Goal: Task Accomplishment & Management: Manage account settings

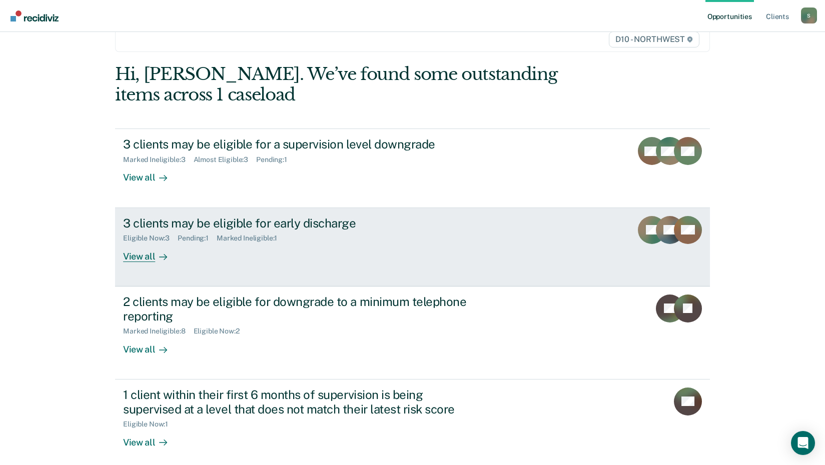
scroll to position [77, 0]
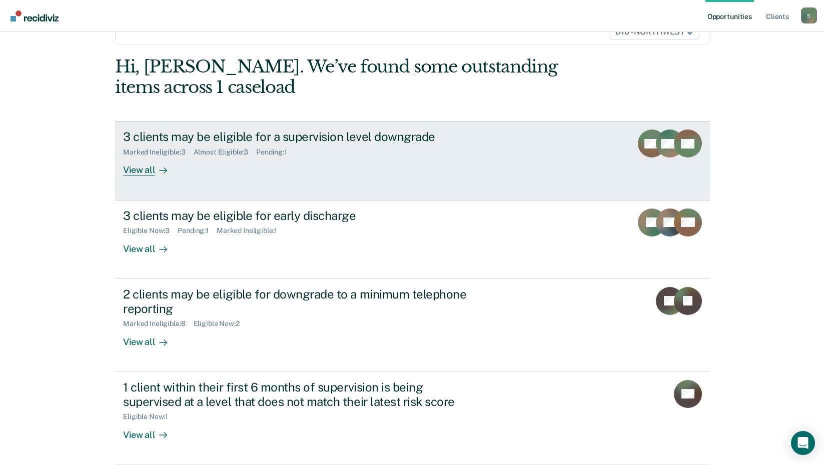
click at [145, 169] on div "View all" at bounding box center [151, 167] width 56 height 20
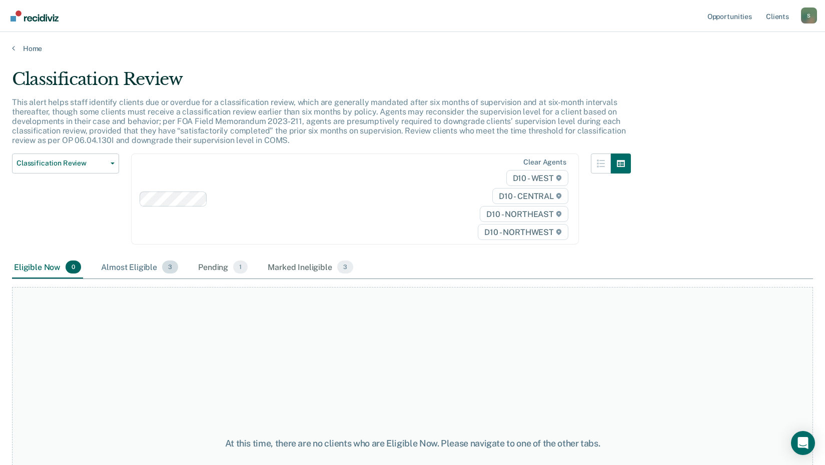
click at [128, 267] on div "Almost Eligible 3" at bounding box center [139, 268] width 81 height 22
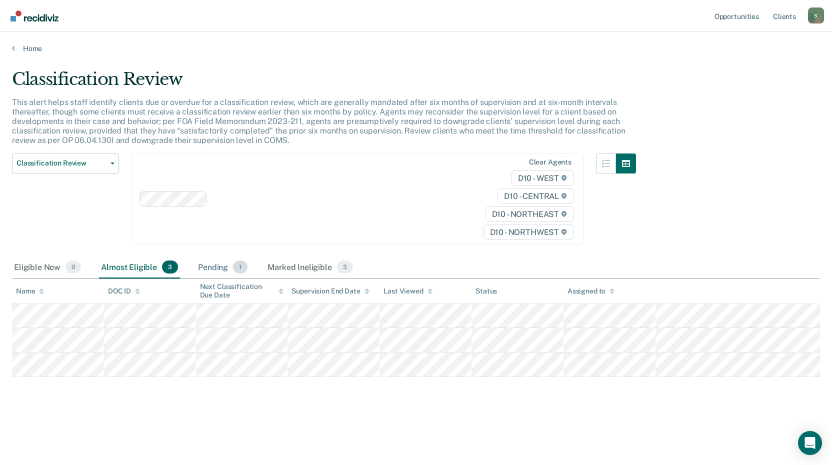
click at [210, 269] on div "Pending 1" at bounding box center [223, 268] width 54 height 22
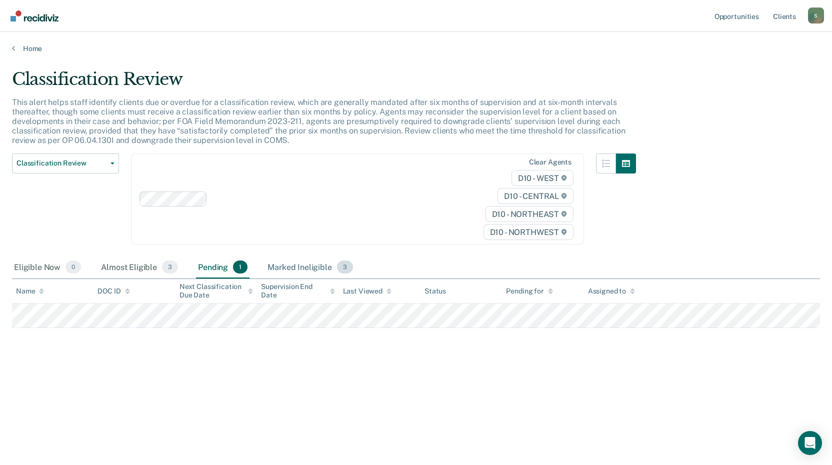
click at [300, 268] on div "Marked Ineligible 3" at bounding box center [311, 268] width 90 height 22
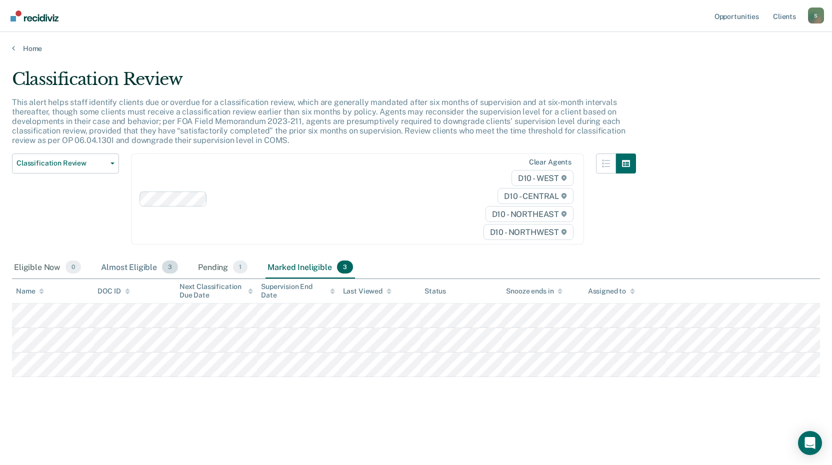
click at [148, 267] on div "Almost Eligible 3" at bounding box center [139, 268] width 81 height 22
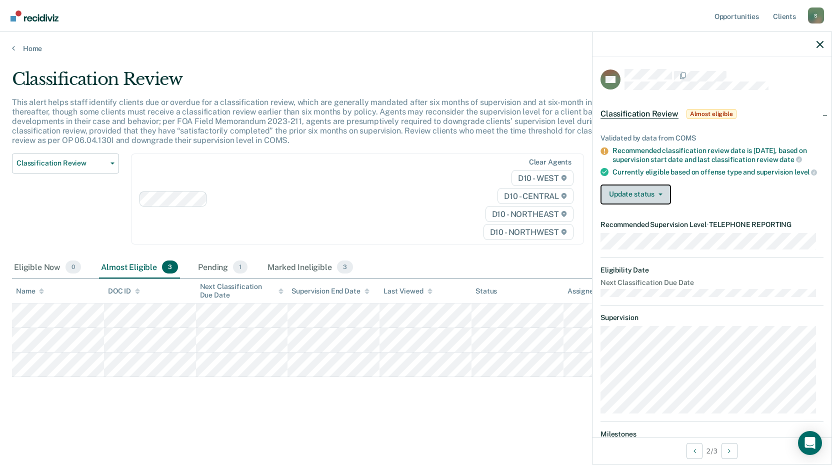
click at [652, 204] on button "Update status" at bounding box center [636, 195] width 71 height 20
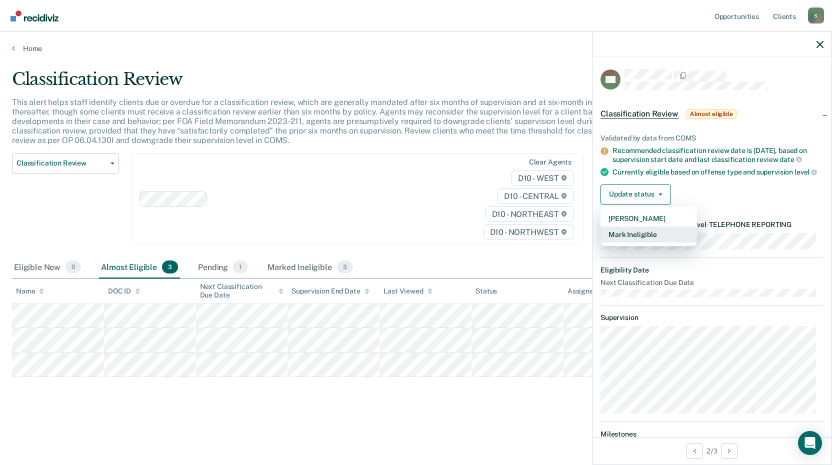
click at [645, 243] on button "Mark Ineligible" at bounding box center [649, 235] width 97 height 16
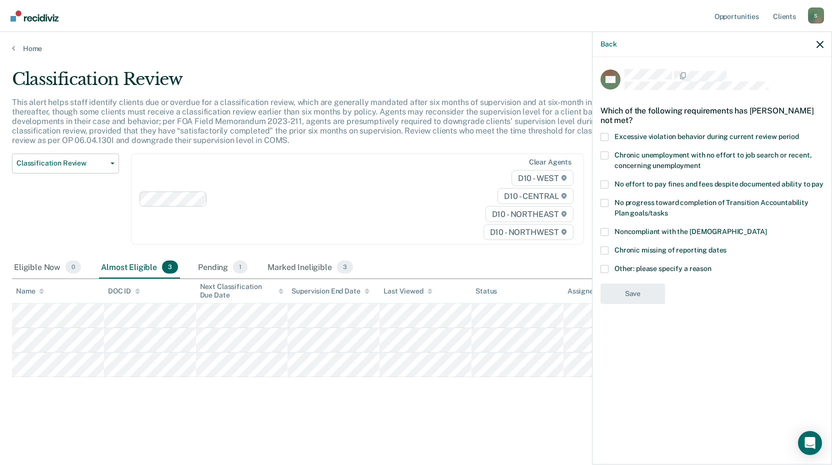
click at [609, 268] on label "Other: please specify a reason" at bounding box center [712, 270] width 223 height 11
click at [712, 265] on input "Other: please specify a reason" at bounding box center [712, 265] width 0 height 0
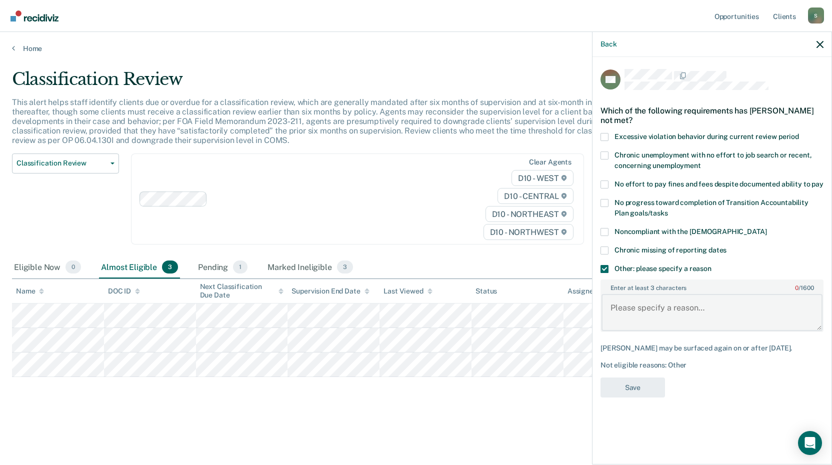
click at [625, 302] on textarea "Enter at least 3 characters 0 / 1600" at bounding box center [712, 312] width 221 height 37
type textarea "Not eligible for TRS due to nature of the charge."
click at [633, 383] on button "Save" at bounding box center [633, 388] width 65 height 21
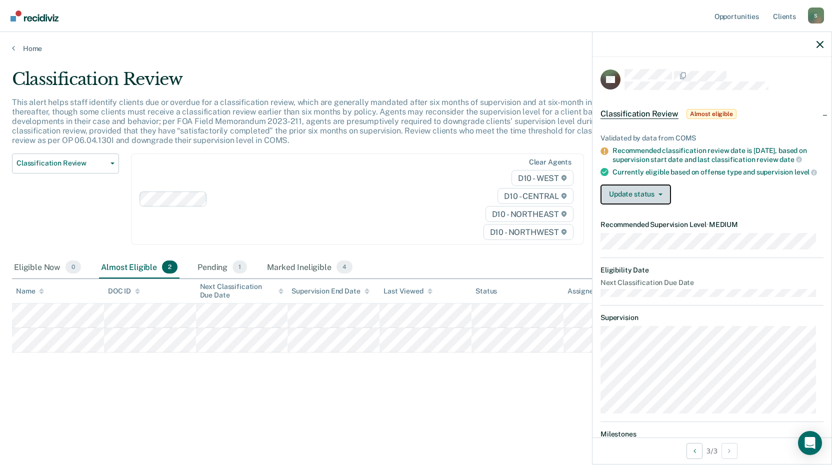
click at [655, 196] on span "button" at bounding box center [659, 195] width 8 height 2
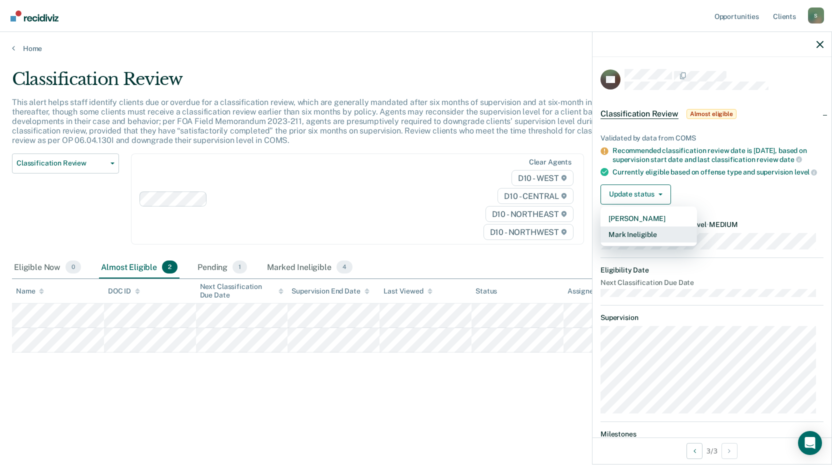
click at [645, 243] on button "Mark Ineligible" at bounding box center [649, 235] width 97 height 16
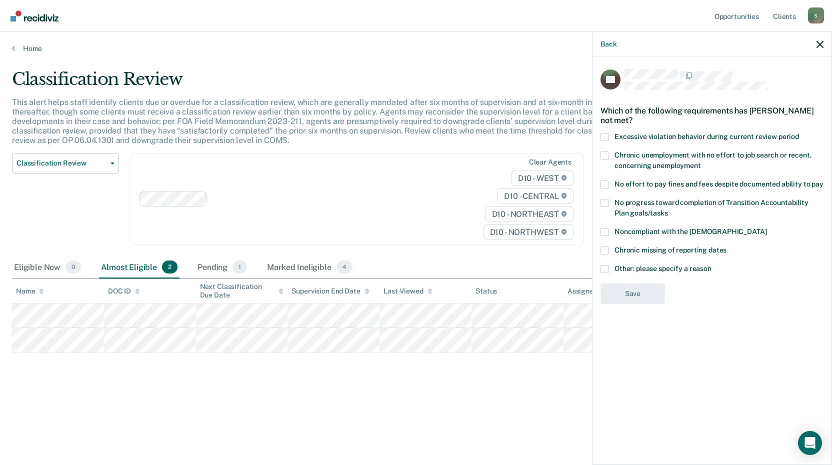
click at [605, 136] on span at bounding box center [605, 137] width 8 height 8
click at [799, 133] on input "Excessive violation behavior during current review period" at bounding box center [799, 133] width 0 height 0
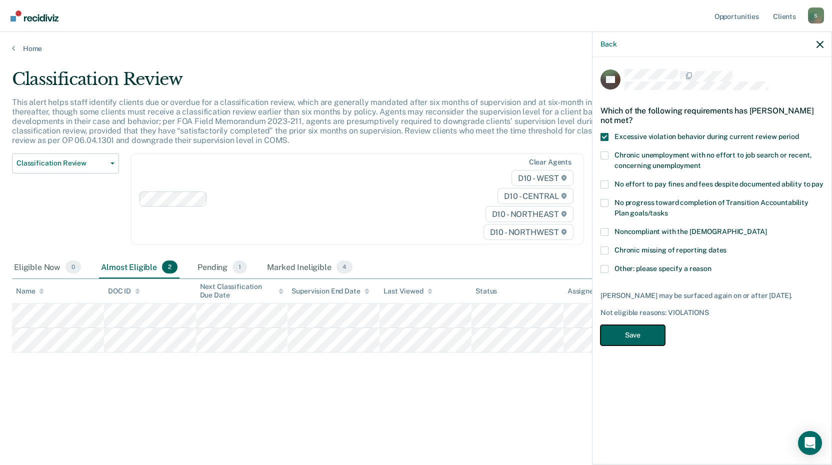
click at [635, 335] on button "Save" at bounding box center [633, 335] width 65 height 21
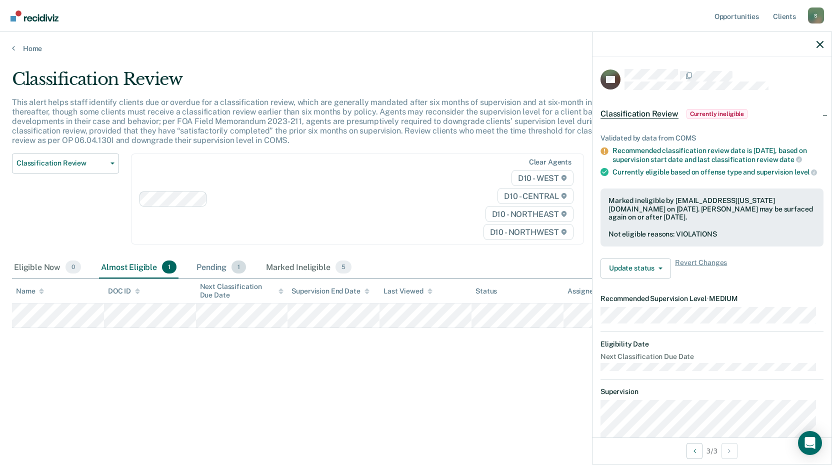
click at [216, 266] on div "Pending 1" at bounding box center [222, 268] width 54 height 22
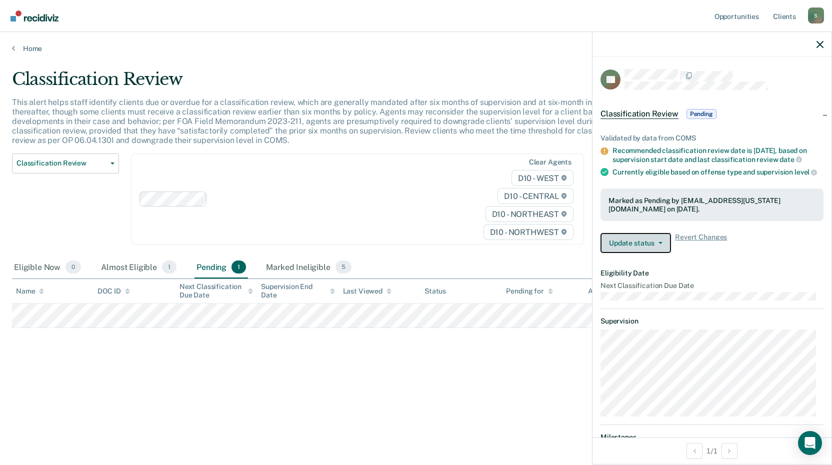
click at [637, 253] on button "Update status" at bounding box center [636, 243] width 71 height 20
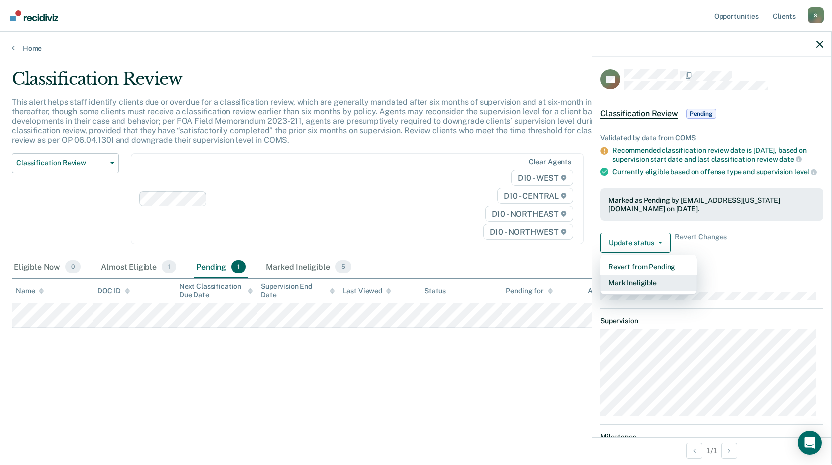
click at [648, 291] on button "Mark Ineligible" at bounding box center [649, 283] width 97 height 16
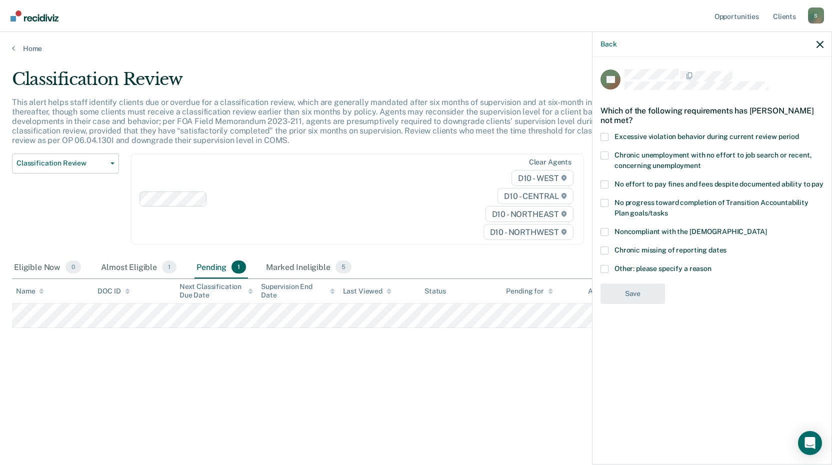
click at [606, 269] on span at bounding box center [605, 269] width 8 height 8
click at [712, 265] on input "Other: please specify a reason" at bounding box center [712, 265] width 0 height 0
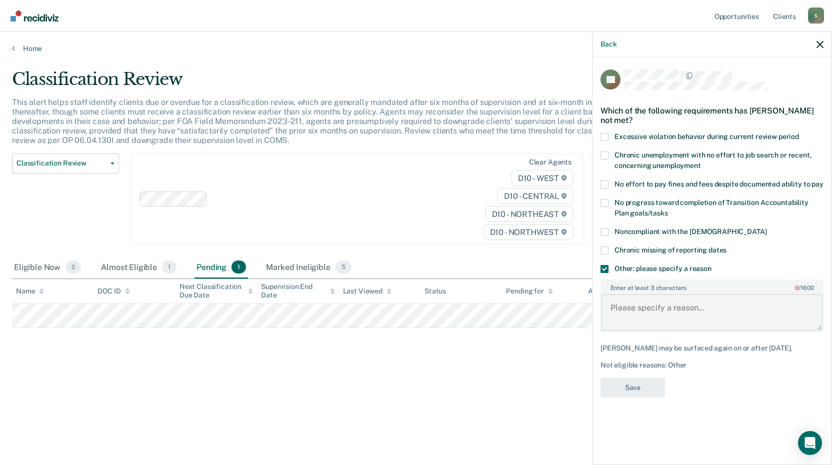
click at [635, 305] on textarea "Enter at least 3 characters 0 / 1600" at bounding box center [712, 312] width 221 height 37
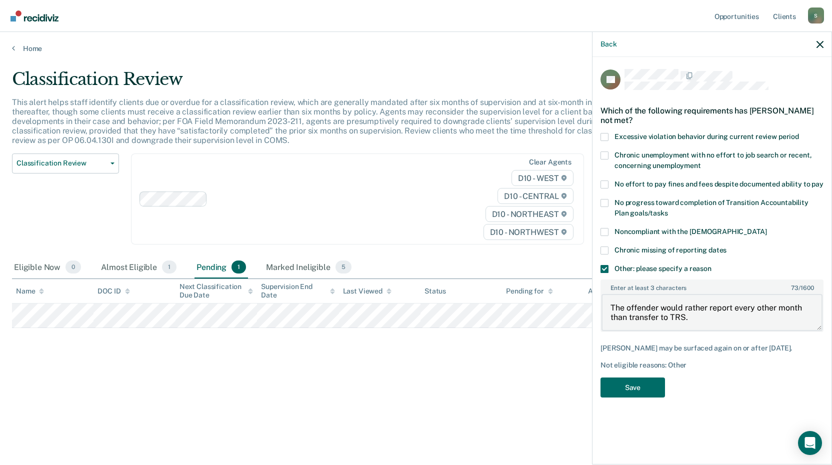
click at [628, 316] on textarea "The offender would rather report every other month than transfer to TRS." at bounding box center [712, 312] width 221 height 37
click at [717, 321] on textarea "The offender would rather report every other month then transfer to TRS." at bounding box center [712, 312] width 221 height 37
click at [630, 319] on textarea "The offender would rather report every other month then transfer to TRS." at bounding box center [712, 312] width 221 height 37
click at [708, 307] on textarea "The offender would rather report every other month then transfer to TRS." at bounding box center [712, 312] width 221 height 37
click at [628, 317] on textarea "The offender would like to report every other month then transfer to TRS." at bounding box center [712, 312] width 221 height 37
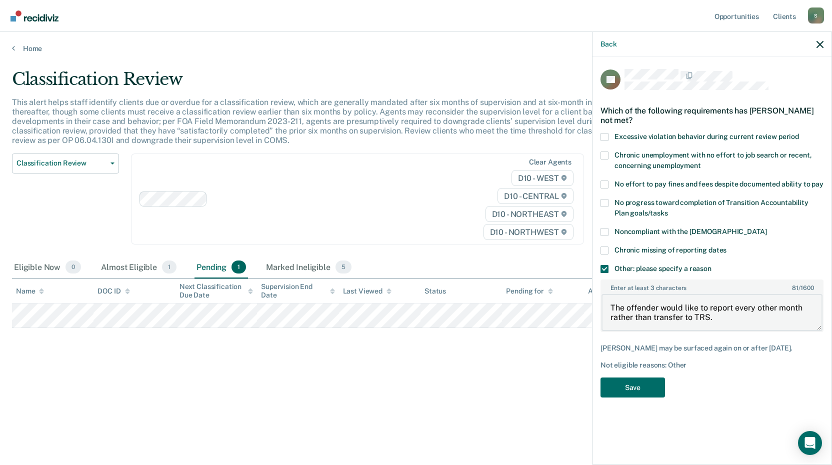
click at [723, 322] on textarea "The offender would like to report every other month rather than transfer to TRS." at bounding box center [712, 312] width 221 height 37
type textarea "The offender would like to report every other month rather than transfer to TRS."
click at [641, 386] on button "Save" at bounding box center [633, 388] width 65 height 21
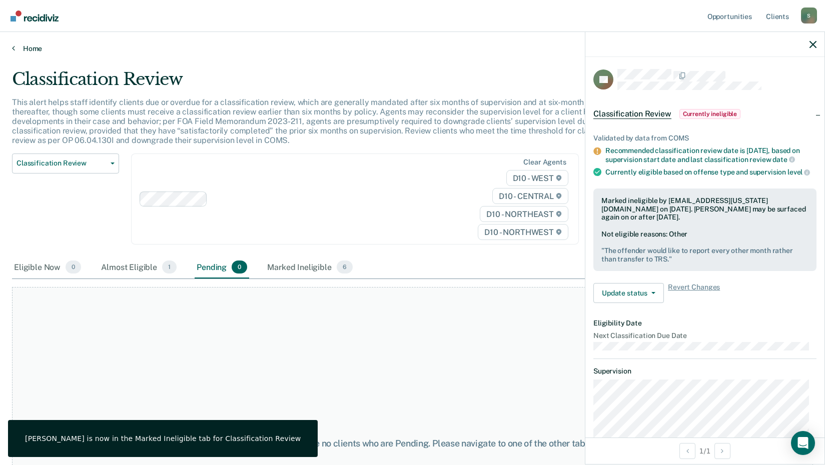
click at [26, 49] on link "Home" at bounding box center [412, 48] width 801 height 9
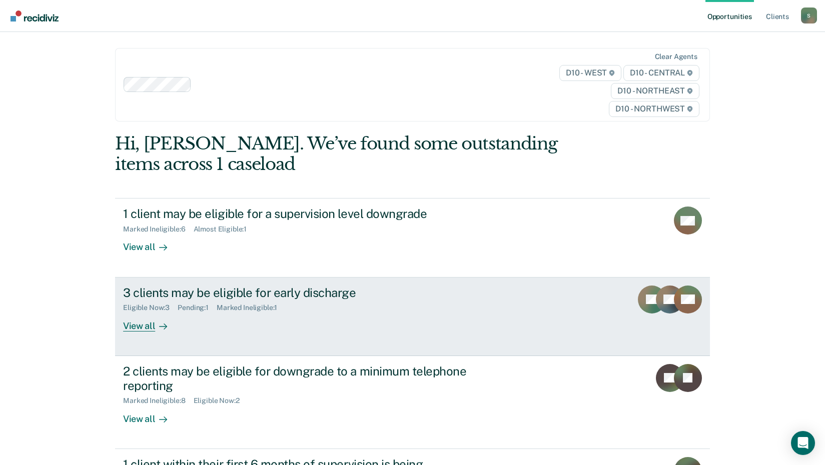
click at [136, 324] on div "View all" at bounding box center [151, 322] width 56 height 20
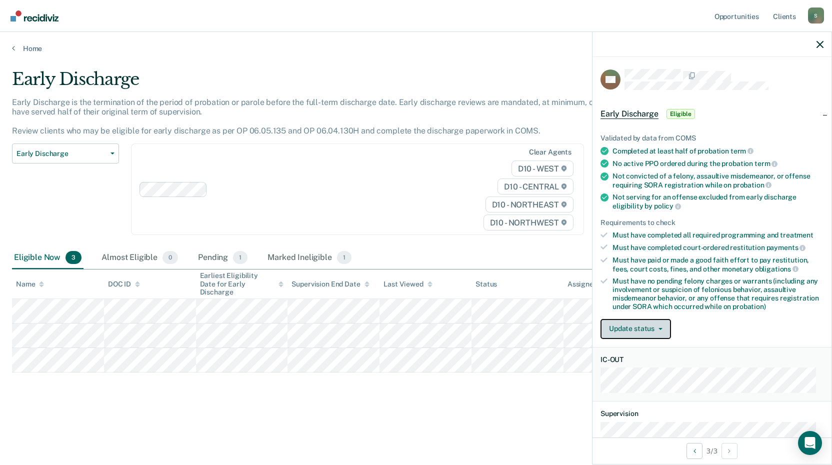
click at [634, 326] on button "Update status" at bounding box center [636, 329] width 71 height 20
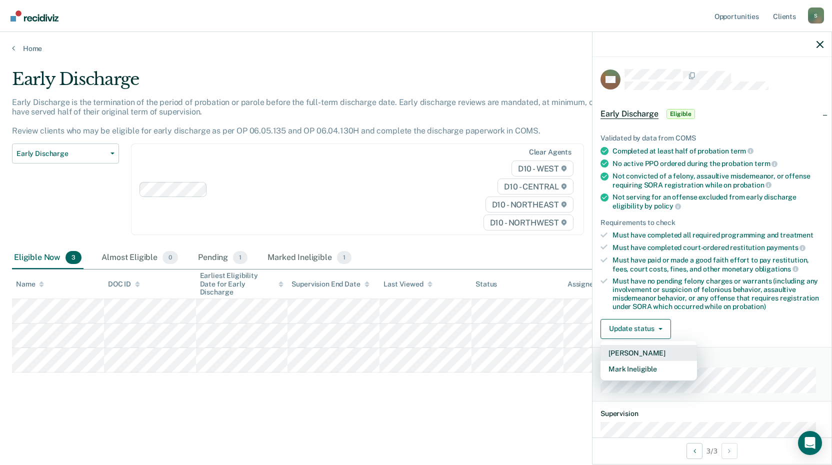
click at [633, 348] on button "[PERSON_NAME]" at bounding box center [649, 353] width 97 height 16
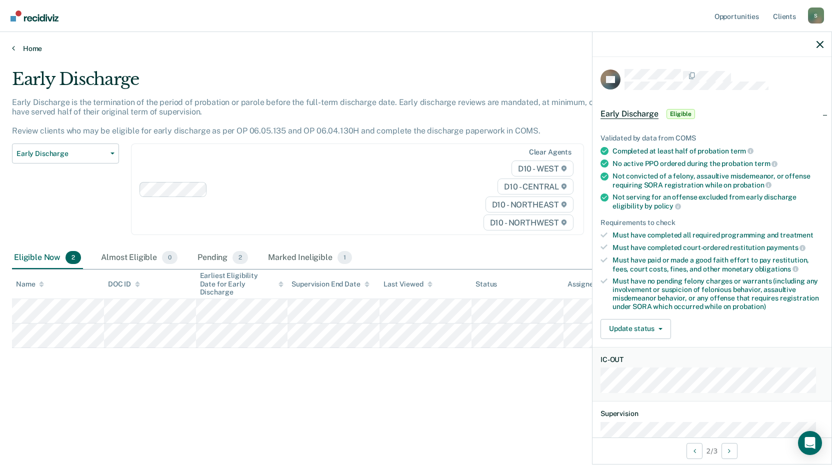
click at [29, 48] on link "Home" at bounding box center [416, 48] width 808 height 9
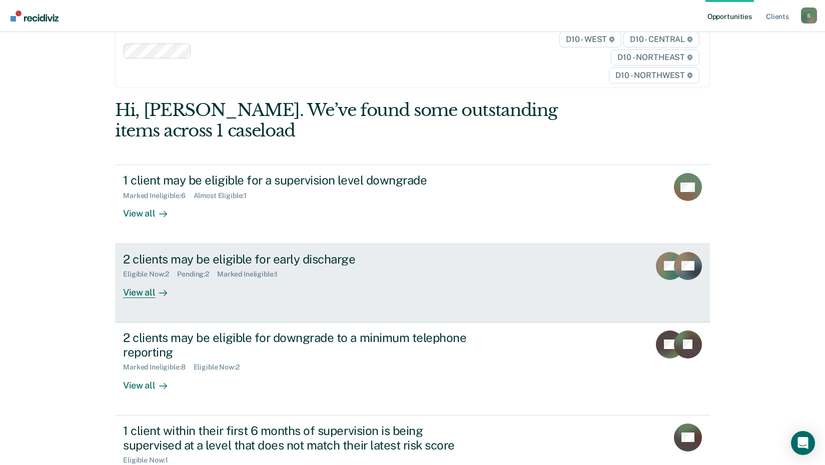
scroll to position [50, 0]
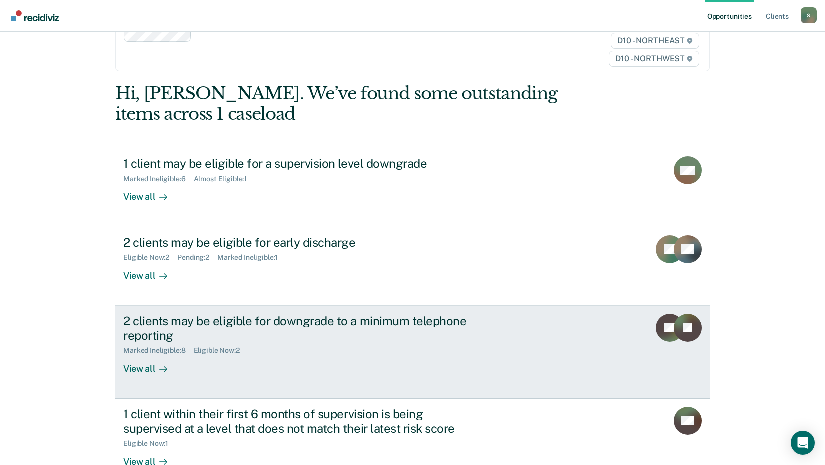
click at [141, 370] on div "View all" at bounding box center [151, 365] width 56 height 20
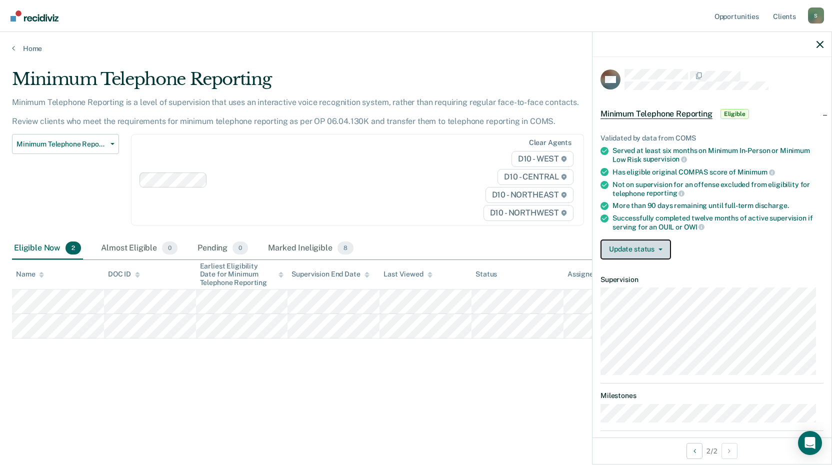
click at [630, 250] on button "Update status" at bounding box center [636, 250] width 71 height 20
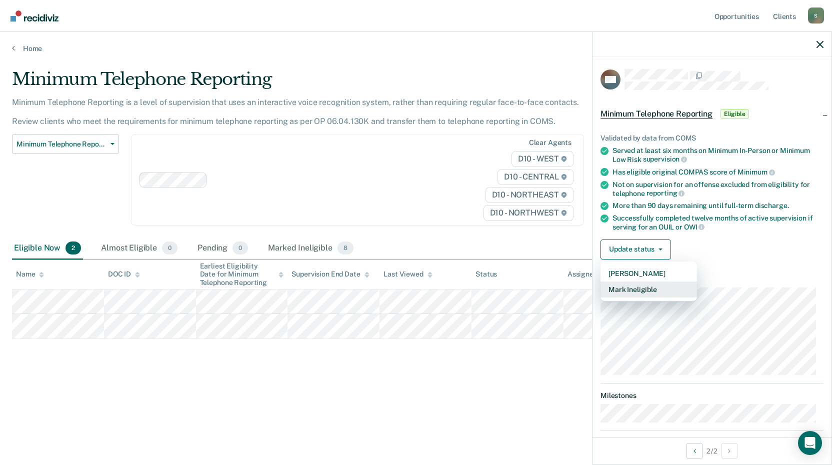
click at [634, 289] on button "Mark Ineligible" at bounding box center [649, 290] width 97 height 16
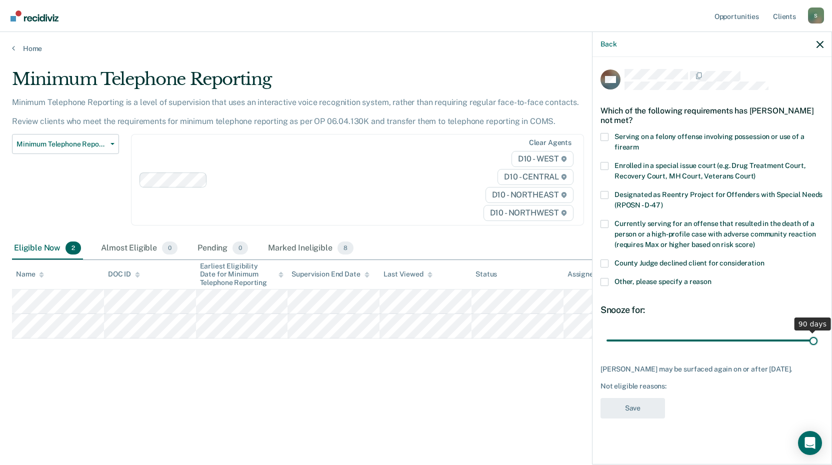
drag, startPoint x: 675, startPoint y: 339, endPoint x: 822, endPoint y: 332, distance: 147.2
type input "90"
click at [818, 332] on input "range" at bounding box center [712, 341] width 211 height 18
click at [607, 283] on span at bounding box center [605, 282] width 8 height 8
click at [712, 278] on input "Other, please specify a reason" at bounding box center [712, 278] width 0 height 0
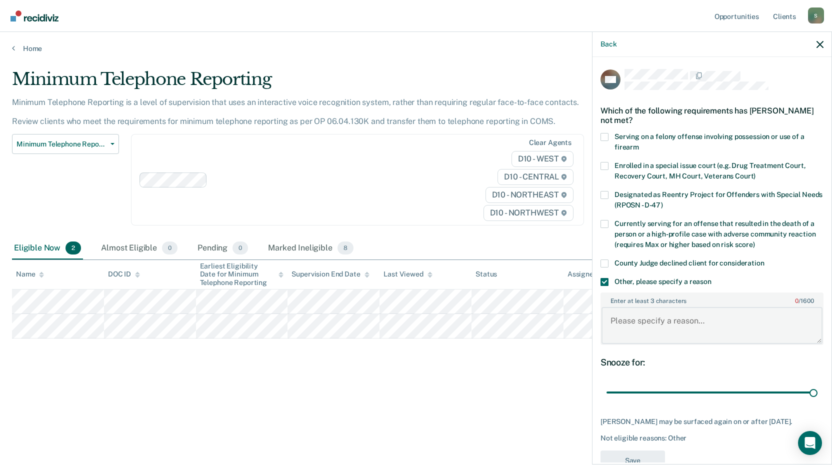
click at [640, 325] on textarea "Enter at least 3 characters 0 / 1600" at bounding box center [712, 325] width 221 height 37
click at [669, 320] on textarea "Serving for OWI, ineligible for TRS." at bounding box center [712, 325] width 221 height 37
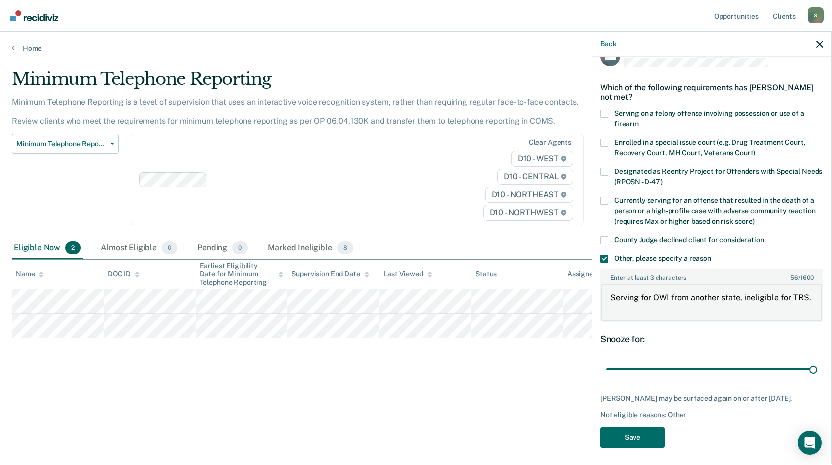
scroll to position [34, 0]
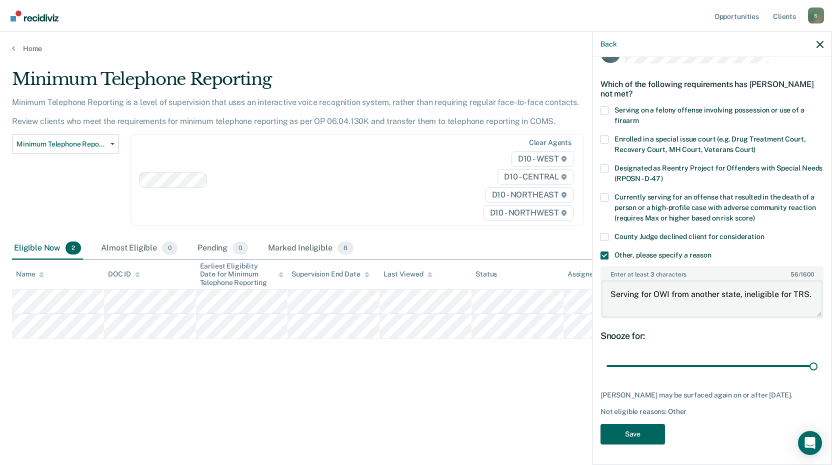
type textarea "Serving for OWI from another state, ineligible for TRS."
click at [635, 433] on button "Save" at bounding box center [633, 434] width 65 height 21
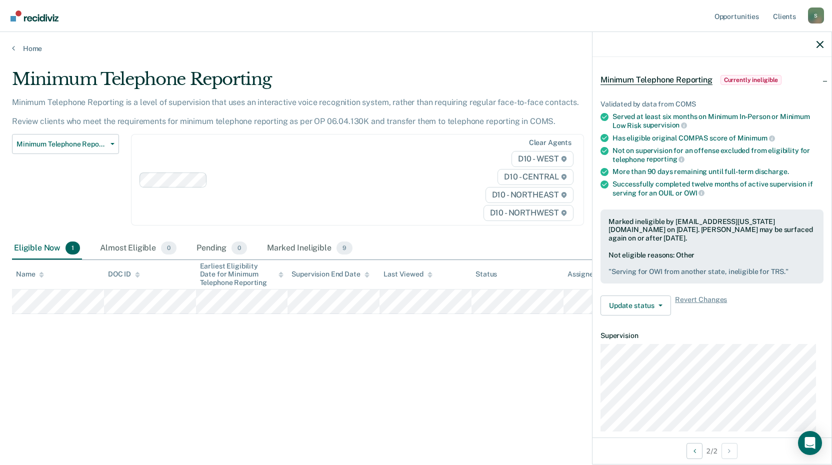
scroll to position [31, 0]
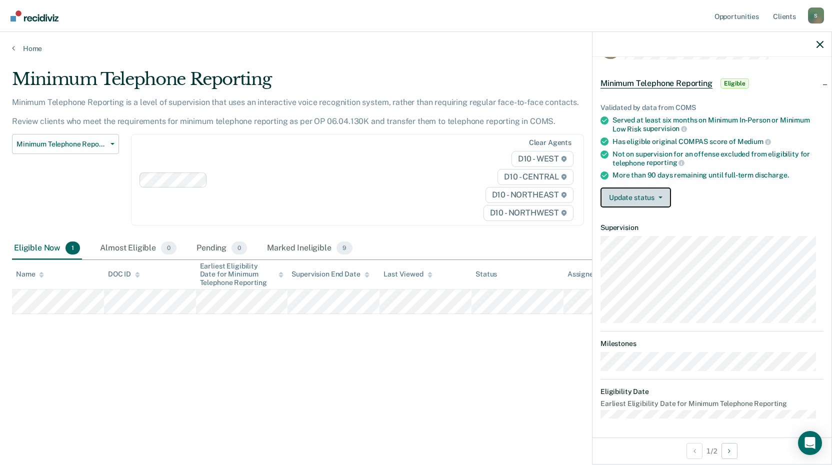
click at [629, 197] on button "Update status" at bounding box center [636, 198] width 71 height 20
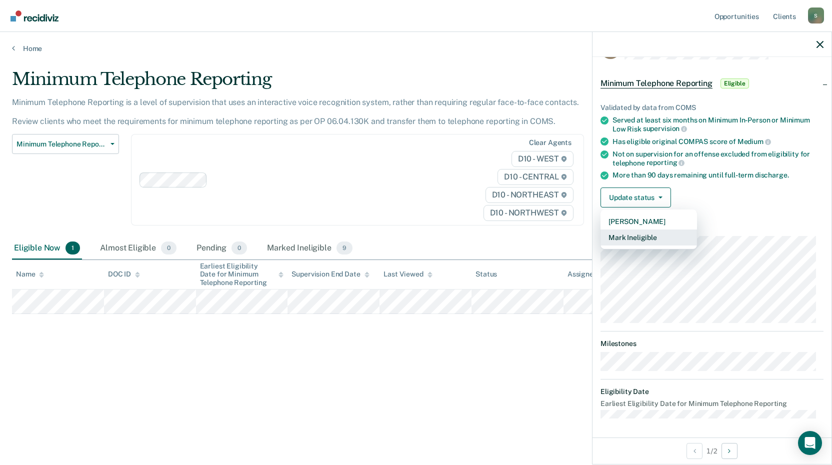
click at [634, 237] on button "Mark Ineligible" at bounding box center [649, 238] width 97 height 16
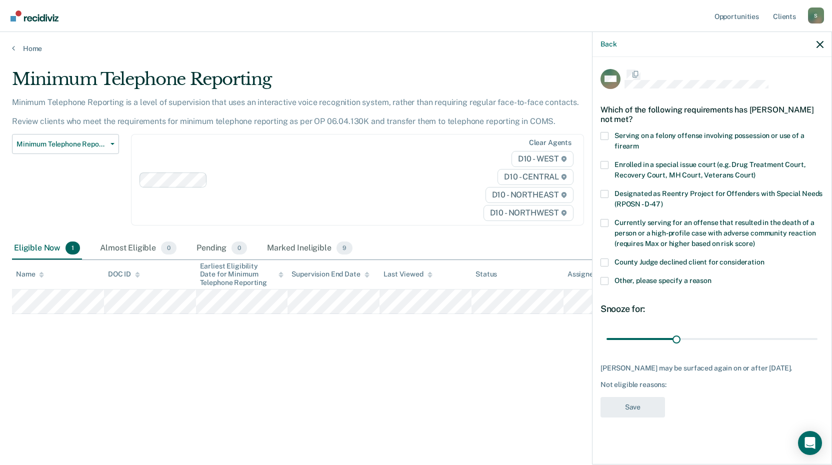
scroll to position [0, 0]
drag, startPoint x: 678, startPoint y: 341, endPoint x: 849, endPoint y: 335, distance: 171.2
type input "90"
click at [818, 335] on input "range" at bounding box center [712, 341] width 211 height 18
click at [604, 282] on span at bounding box center [605, 282] width 8 height 8
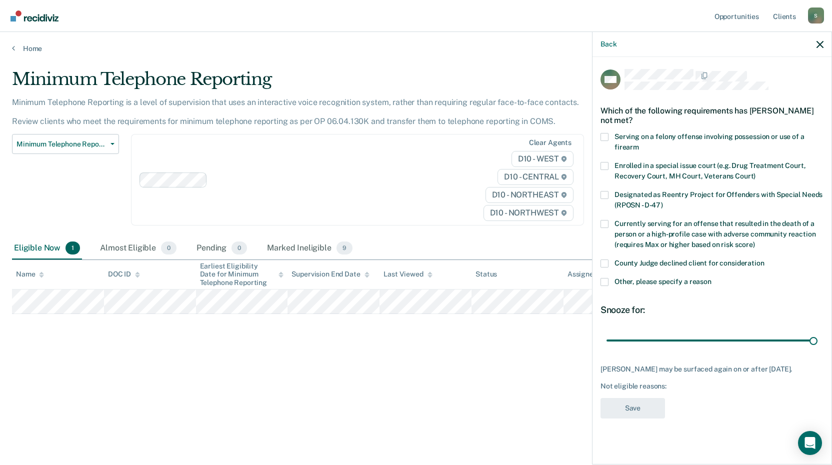
click at [712, 278] on input "Other, please specify a reason" at bounding box center [712, 278] width 0 height 0
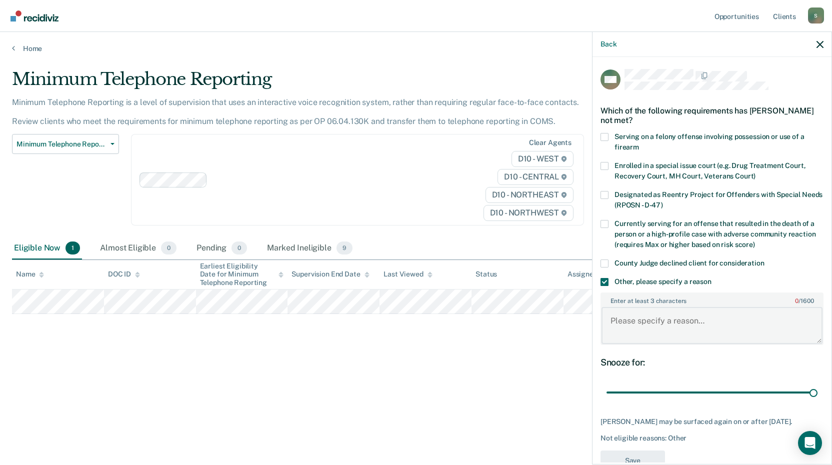
click at [635, 312] on textarea "Enter at least 3 characters 0 / 1600" at bounding box center [712, 325] width 221 height 37
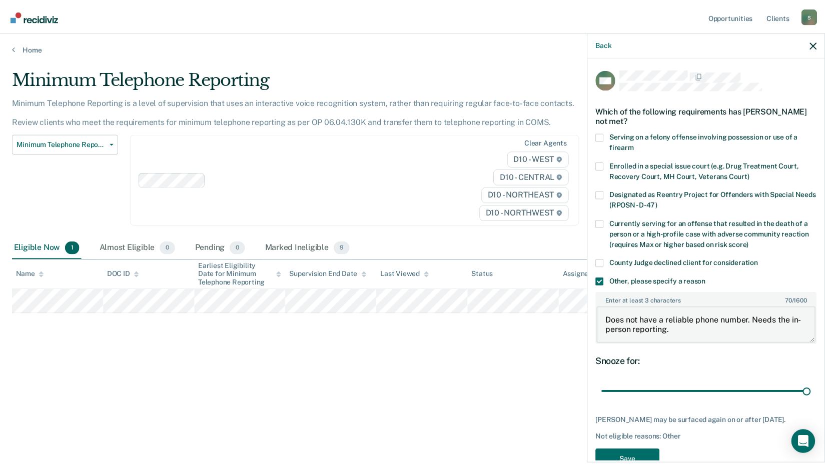
scroll to position [34, 0]
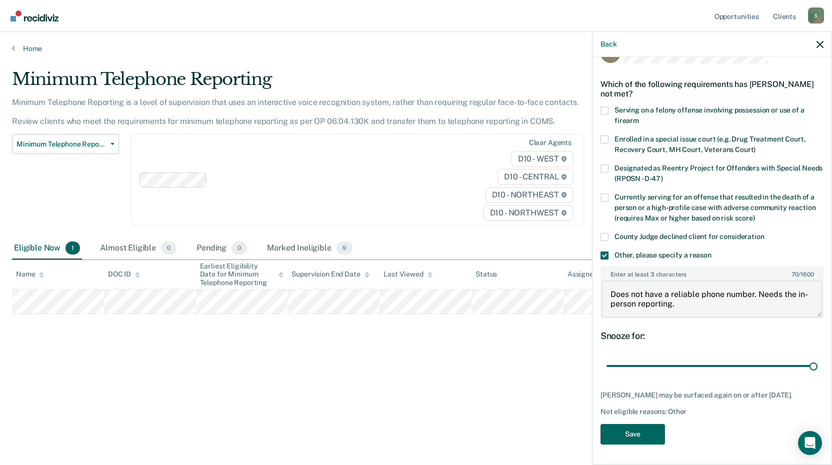
type textarea "Does not have a reliable phone number. Needs the in-person reporting."
click at [630, 429] on button "Save" at bounding box center [633, 434] width 65 height 21
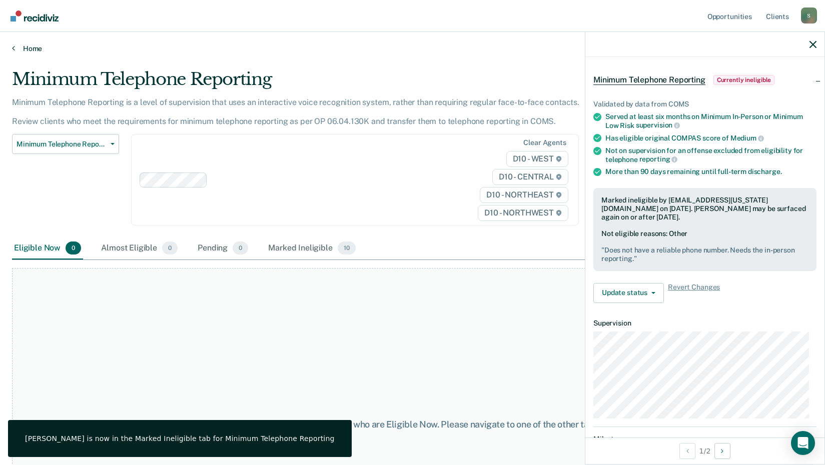
click at [24, 46] on link "Home" at bounding box center [412, 48] width 801 height 9
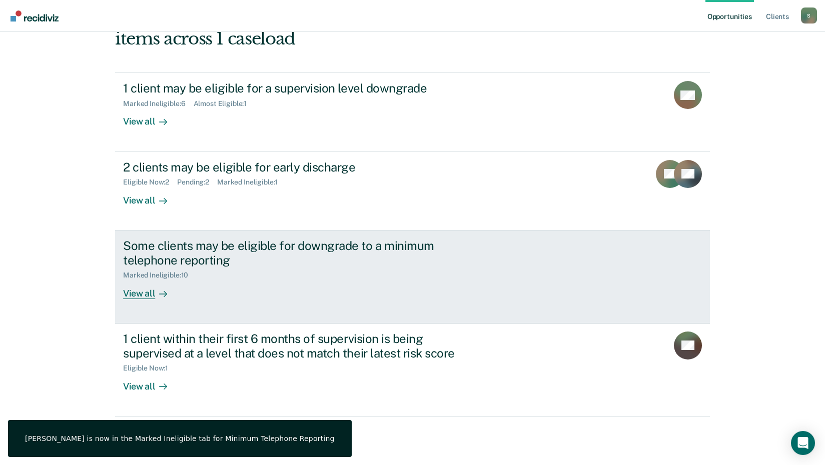
scroll to position [139, 0]
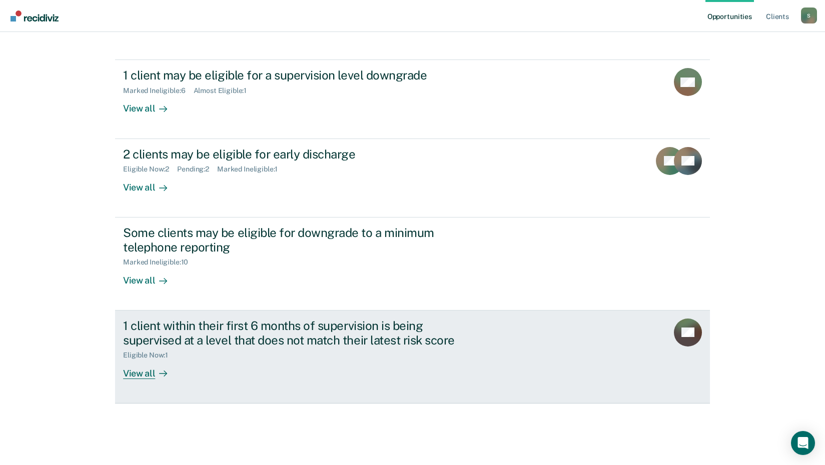
click at [145, 373] on div "View all" at bounding box center [151, 370] width 56 height 20
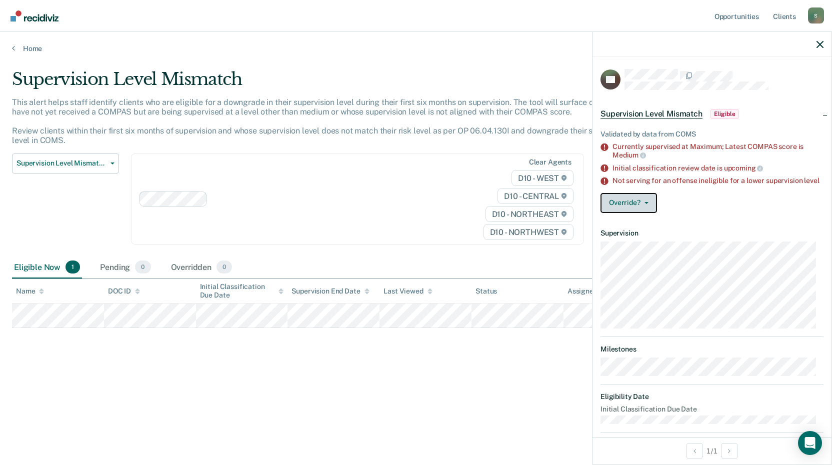
click at [642, 204] on span "button" at bounding box center [645, 203] width 8 height 2
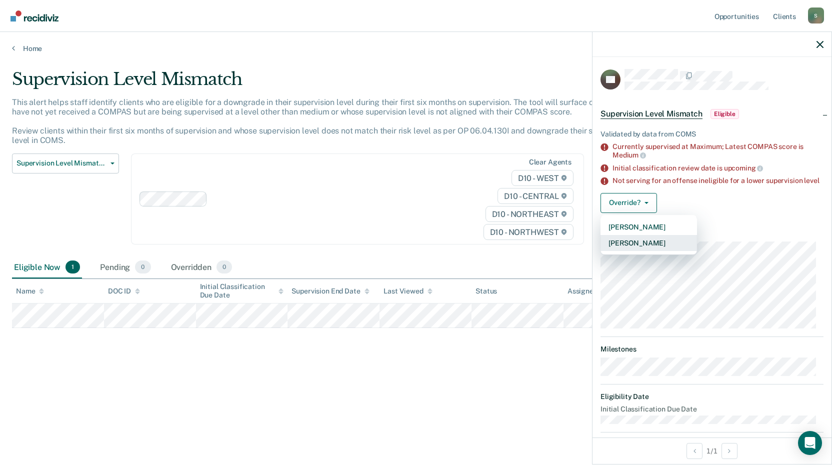
click at [645, 248] on button "[PERSON_NAME]" at bounding box center [649, 243] width 97 height 16
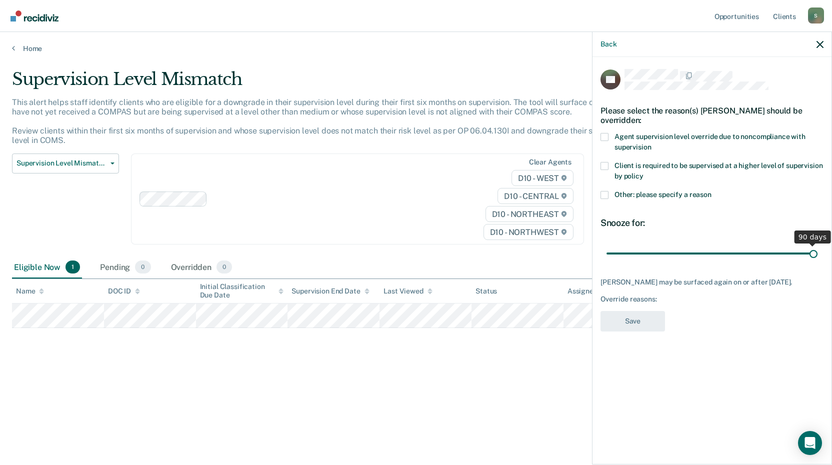
drag, startPoint x: 676, startPoint y: 252, endPoint x: 861, endPoint y: 248, distance: 184.6
type input "90"
click at [818, 248] on input "range" at bounding box center [712, 254] width 211 height 18
click at [605, 137] on span at bounding box center [605, 137] width 8 height 8
click at [651, 144] on input "Agent supervision level override due to noncompliance with supervision" at bounding box center [651, 144] width 0 height 0
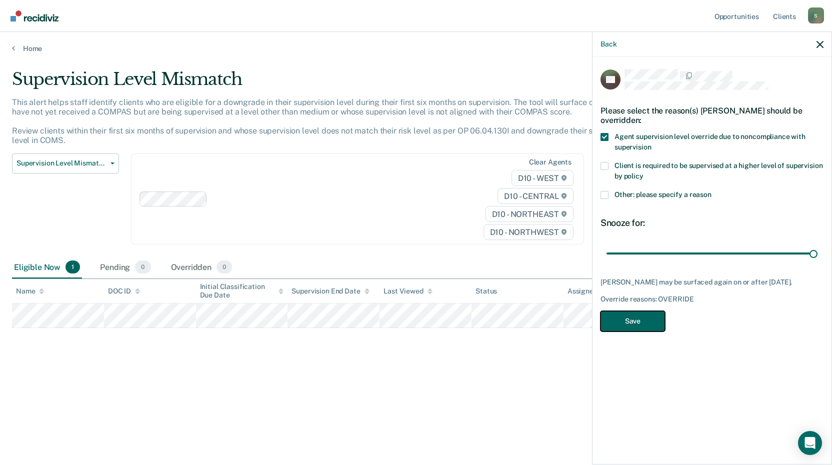
click at [637, 318] on button "Save" at bounding box center [633, 321] width 65 height 21
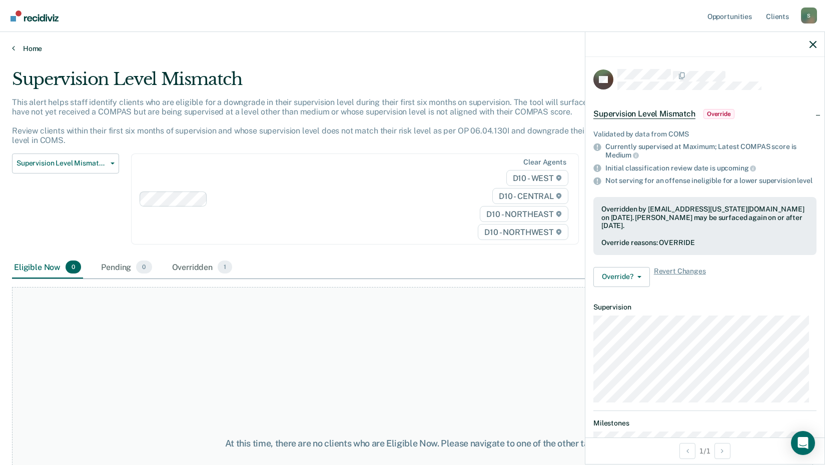
click at [29, 47] on link "Home" at bounding box center [412, 48] width 801 height 9
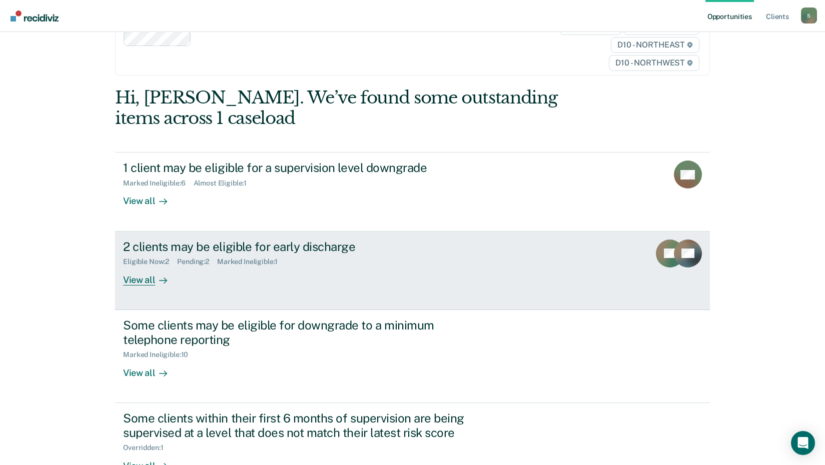
scroll to position [39, 0]
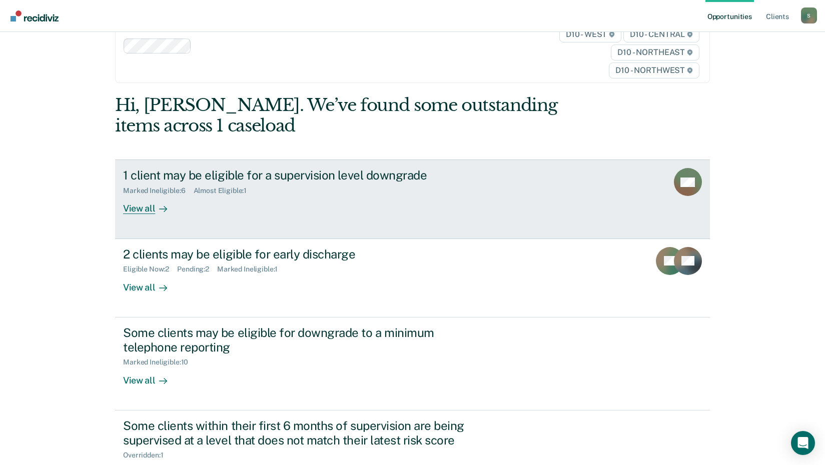
click at [149, 208] on div "View all" at bounding box center [151, 205] width 56 height 20
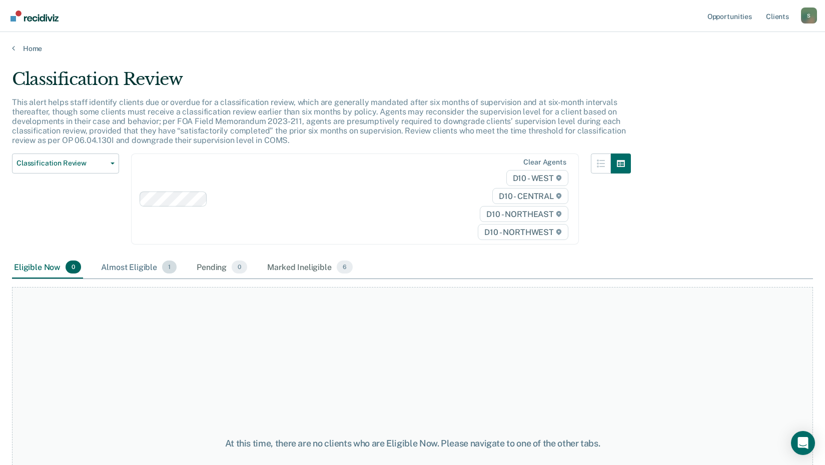
click at [143, 270] on div "Almost Eligible 1" at bounding box center [139, 268] width 80 height 22
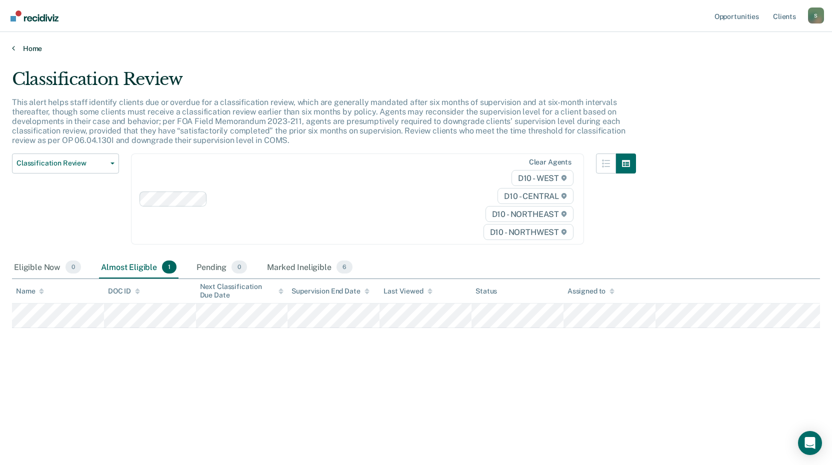
click at [33, 49] on link "Home" at bounding box center [416, 48] width 808 height 9
